Goal: Task Accomplishment & Management: Manage account settings

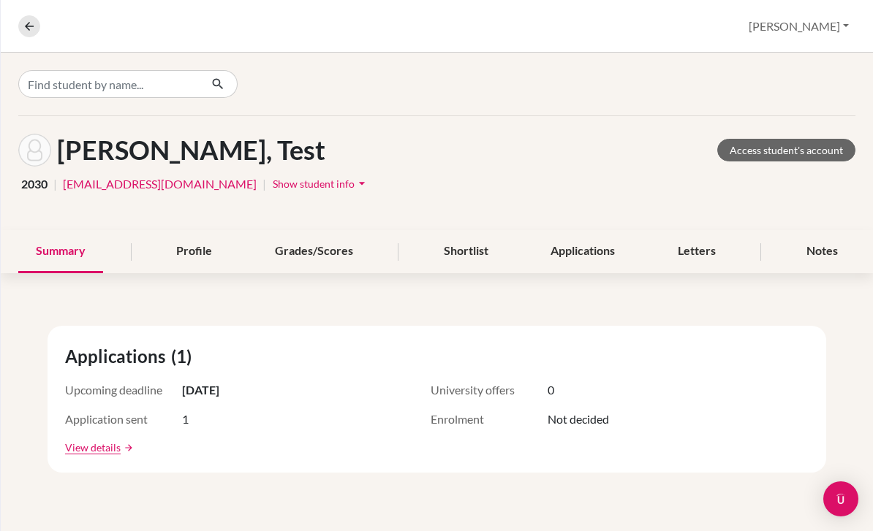
click at [814, 144] on link "Access student's account" at bounding box center [786, 150] width 138 height 23
click at [826, 12] on button "Nandin" at bounding box center [798, 26] width 113 height 28
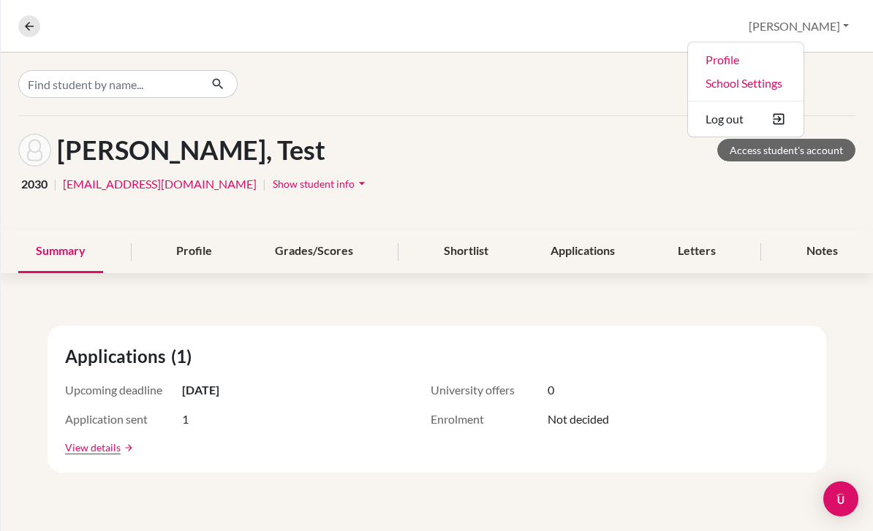
click at [802, 107] on button "Log out" at bounding box center [745, 118] width 115 height 23
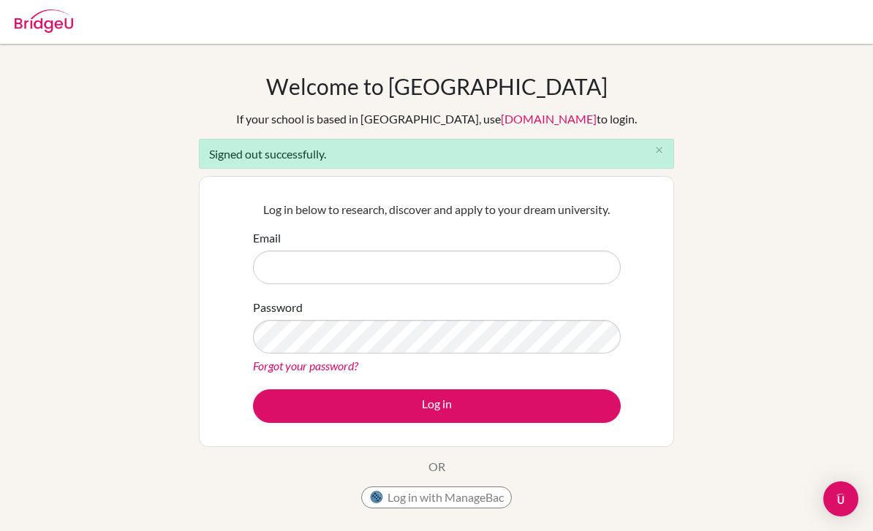
scroll to position [133, 0]
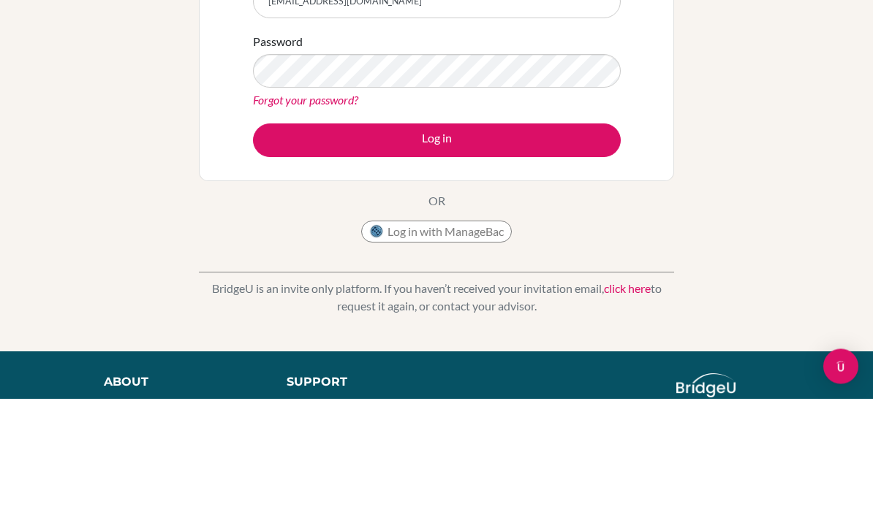
type input "[EMAIL_ADDRESS][DOMAIN_NAME]"
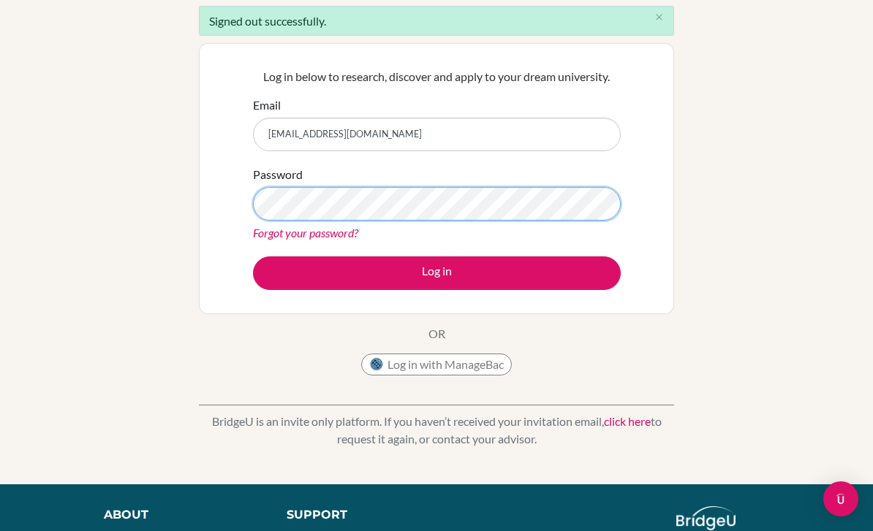
scroll to position [132, 0]
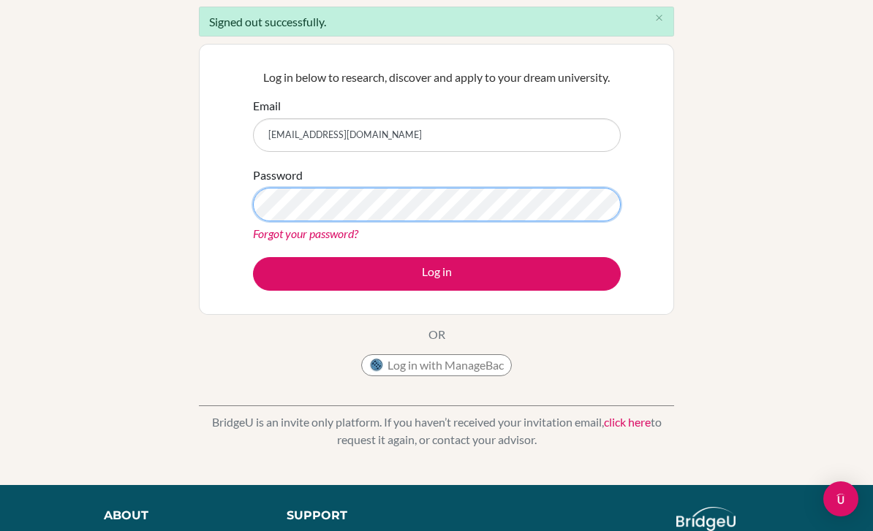
click at [436, 273] on button "Log in" at bounding box center [437, 274] width 368 height 34
